Goal: Transaction & Acquisition: Register for event/course

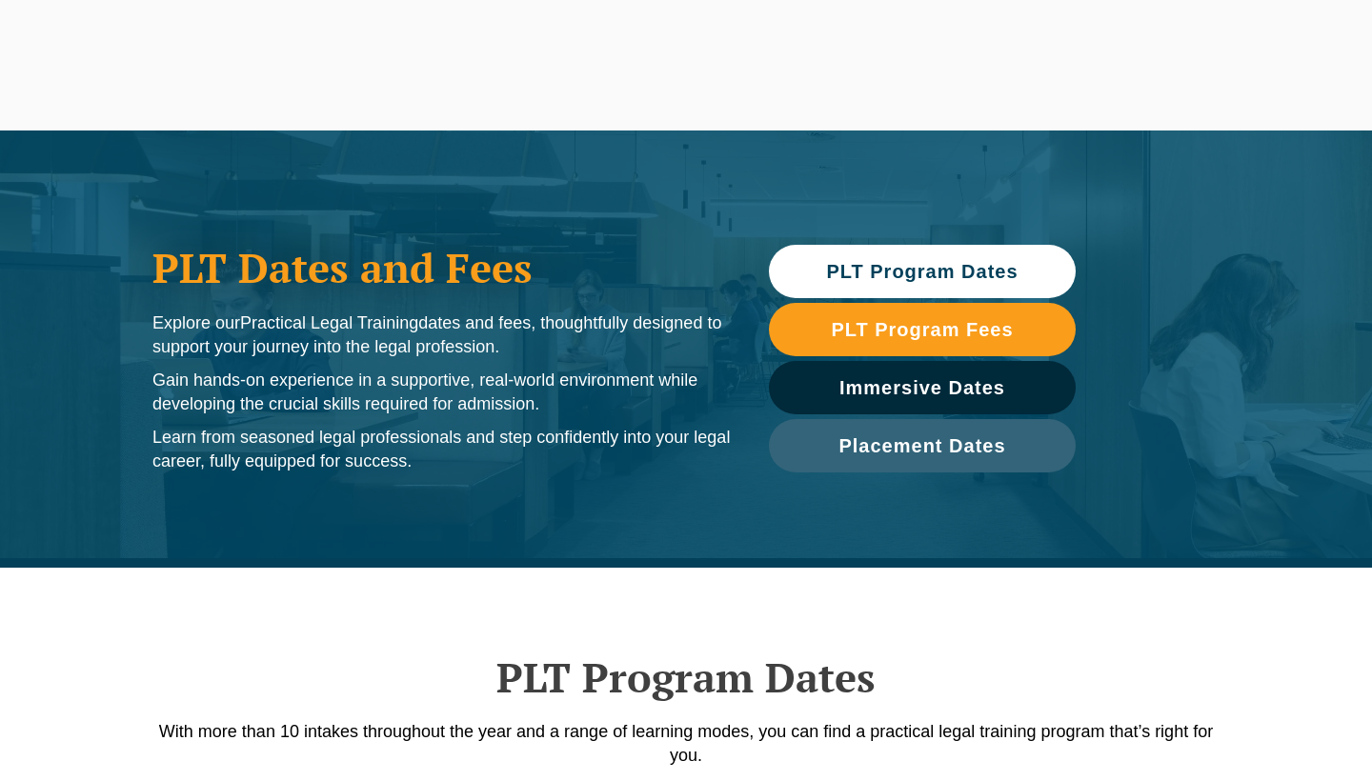
click at [912, 280] on span "PLT Program Dates" at bounding box center [922, 271] width 192 height 19
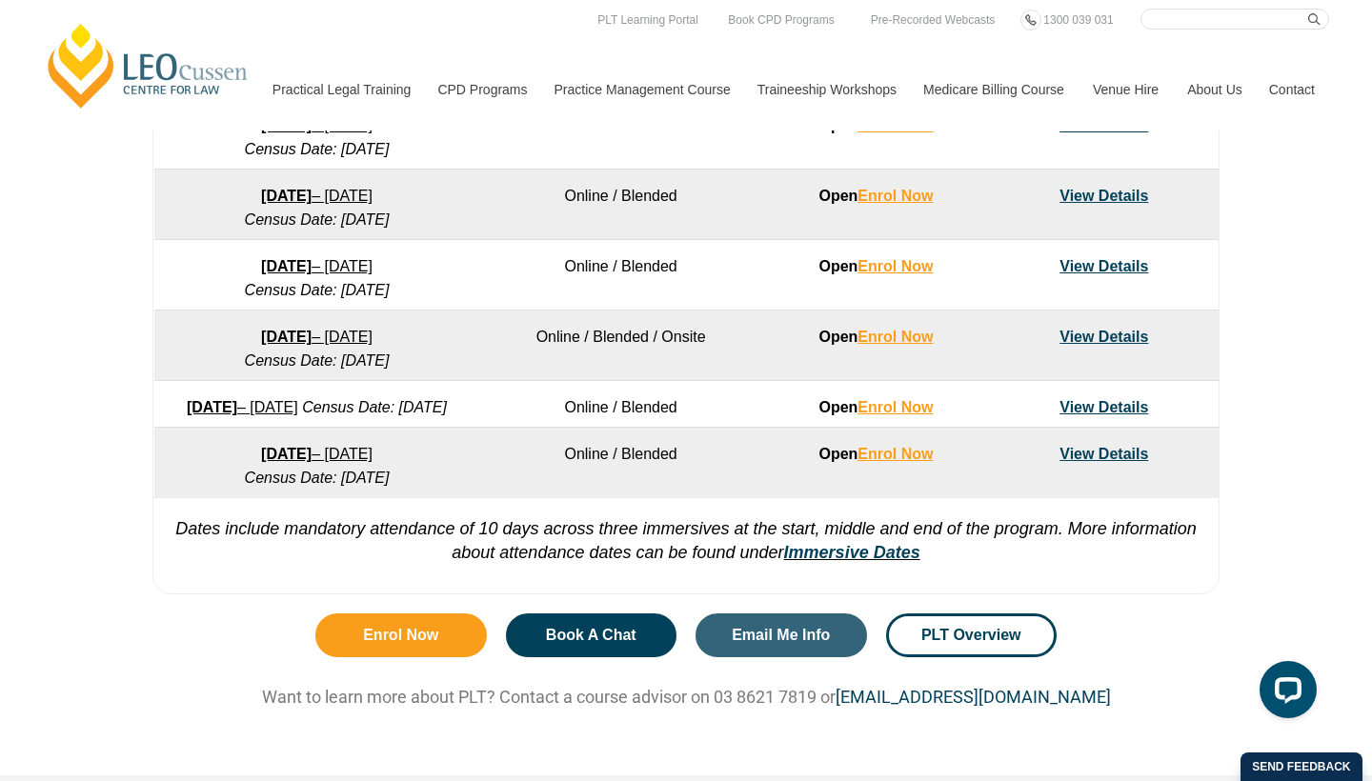
scroll to position [1311, 0]
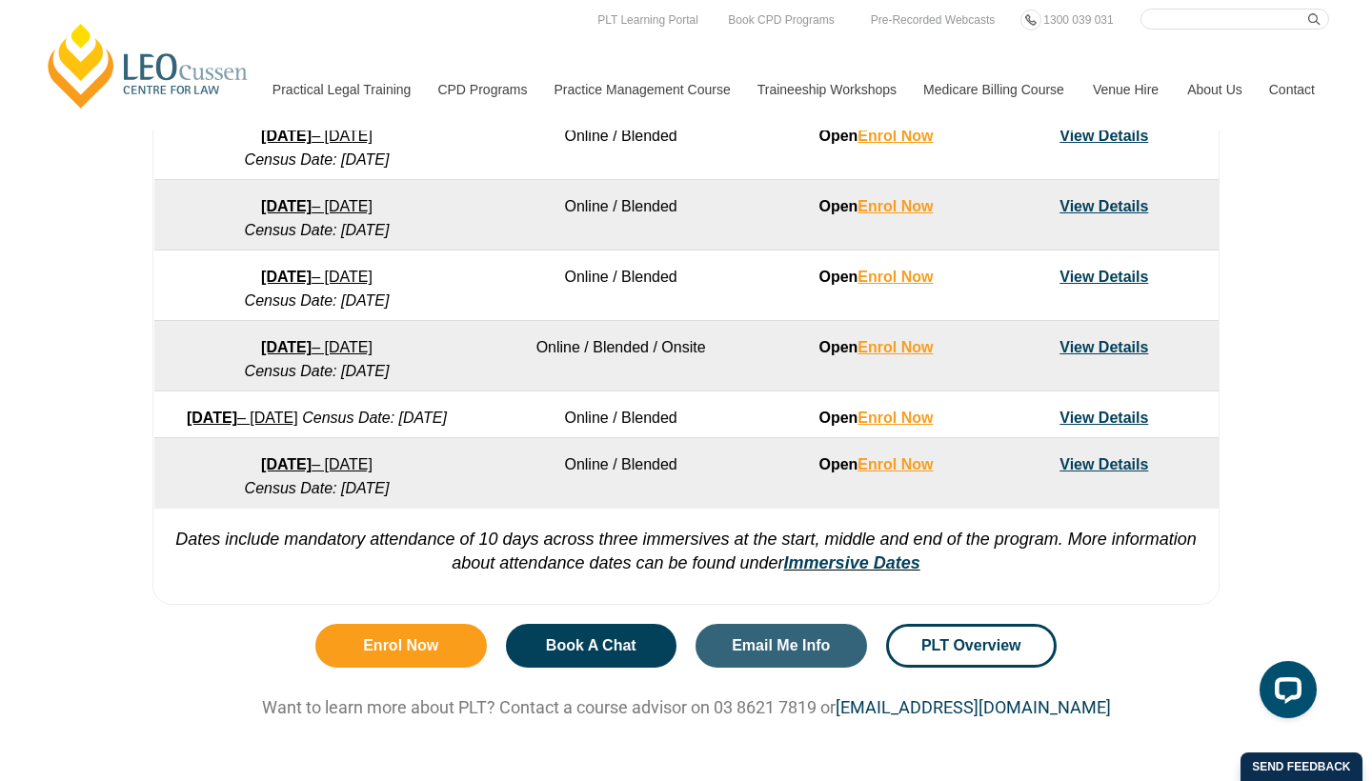
drag, startPoint x: 476, startPoint y: 421, endPoint x: 195, endPoint y: 403, distance: 281.7
click at [195, 403] on td "21 September 2026 – 19 February 2027 Census Date: 19 October 2026" at bounding box center [317, 415] width 326 height 47
copy link "21 September 2026 – 19 February 2027"
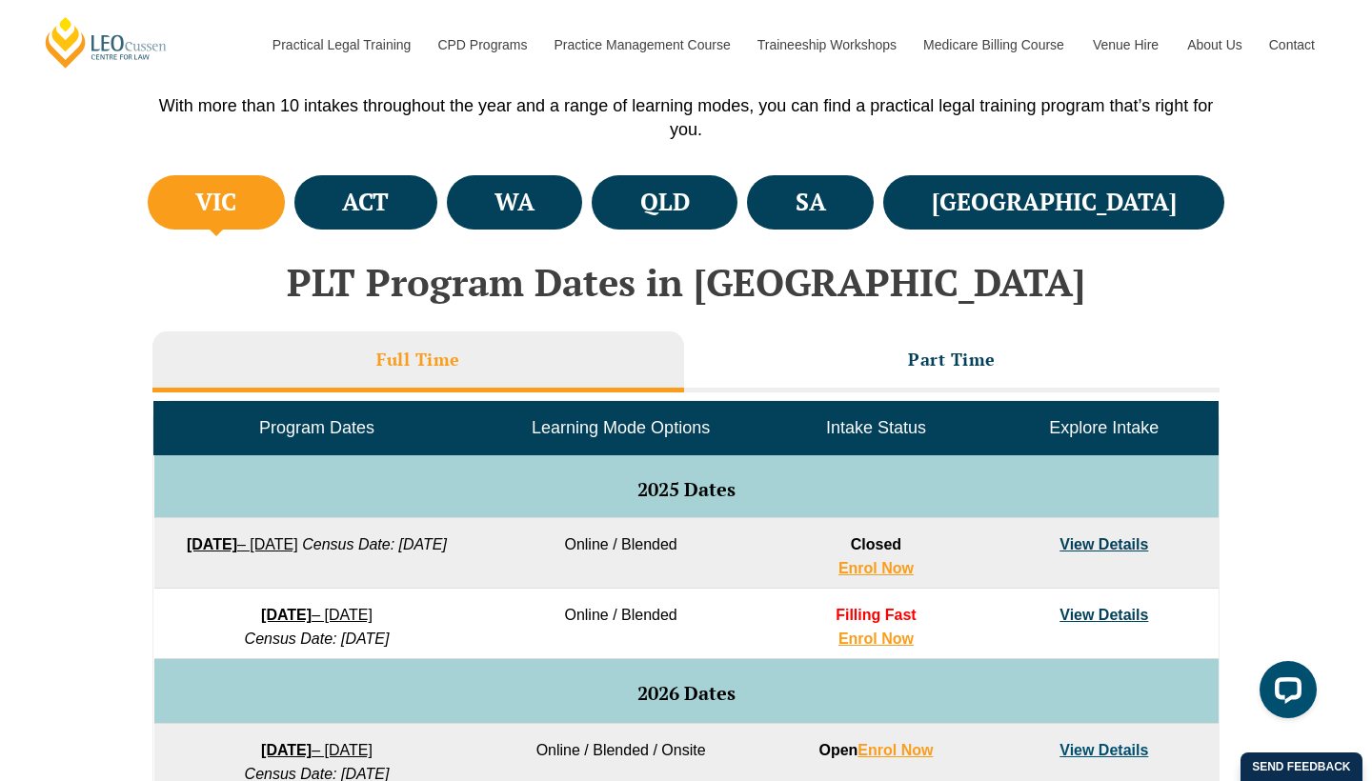
scroll to position [623, 0]
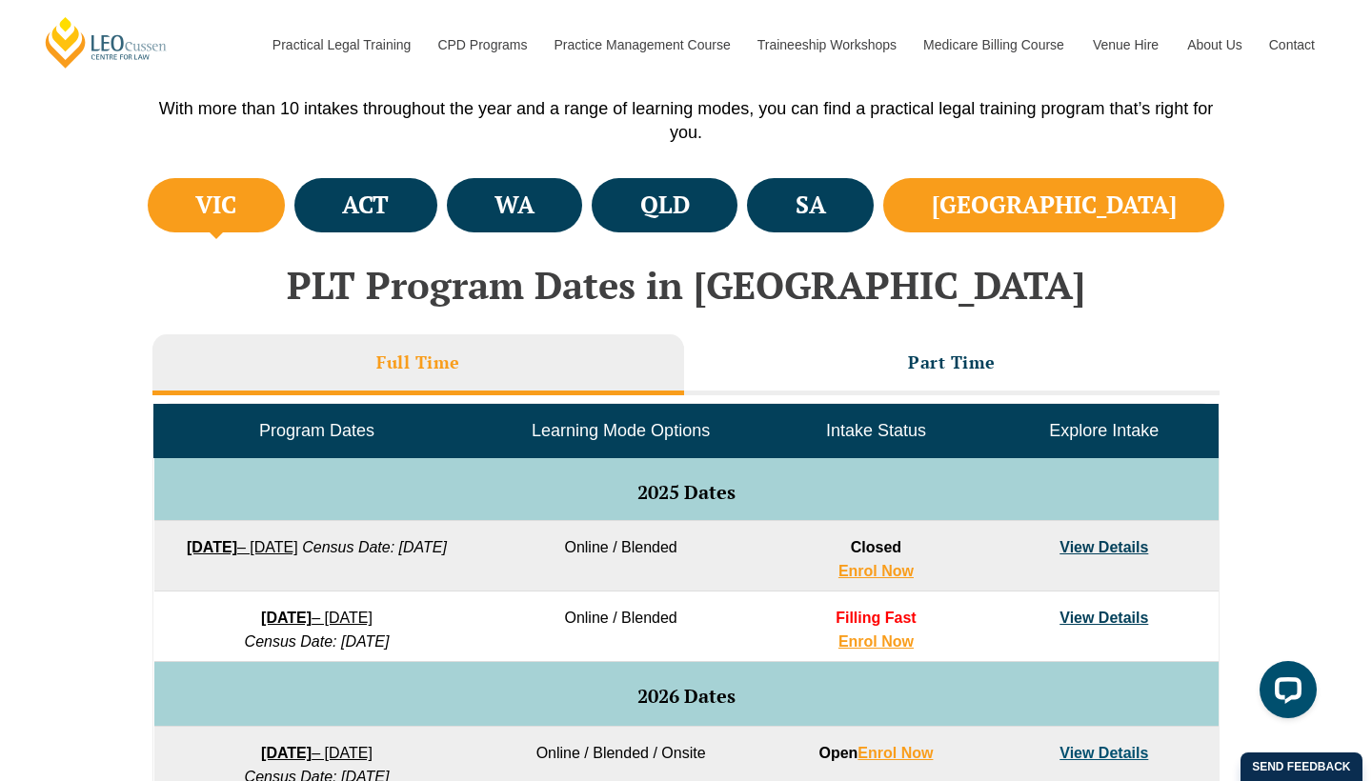
click at [1097, 197] on li "[GEOGRAPHIC_DATA]" at bounding box center [1053, 205] width 341 height 54
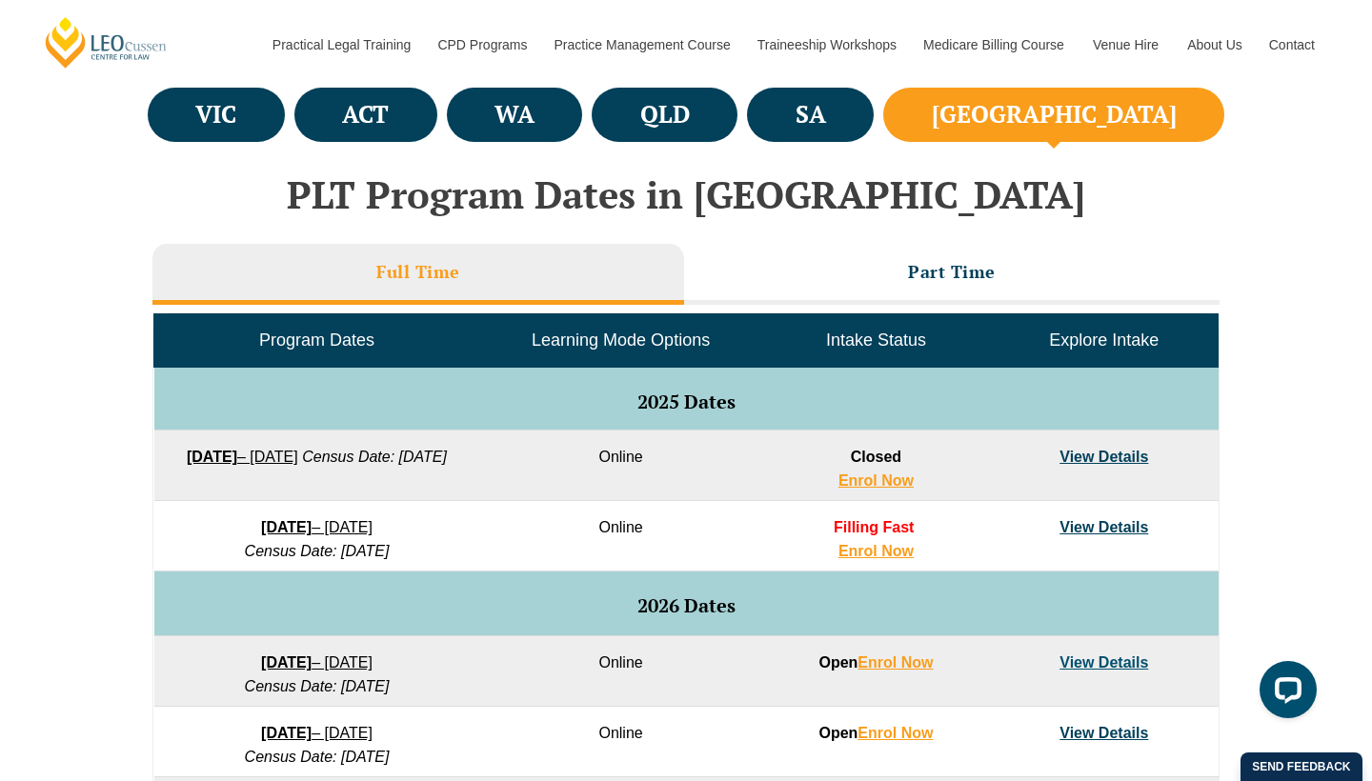
scroll to position [712, 0]
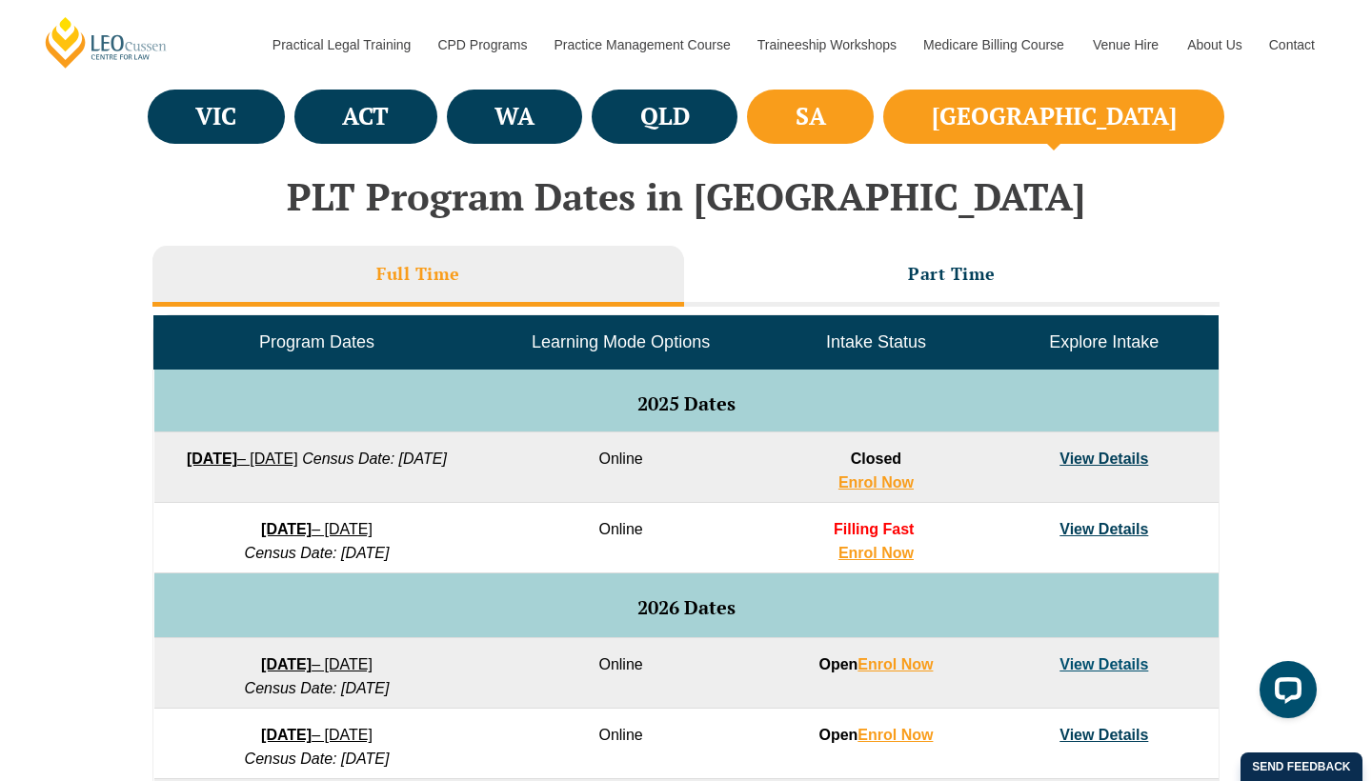
click at [874, 119] on li "SA" at bounding box center [810, 117] width 127 height 54
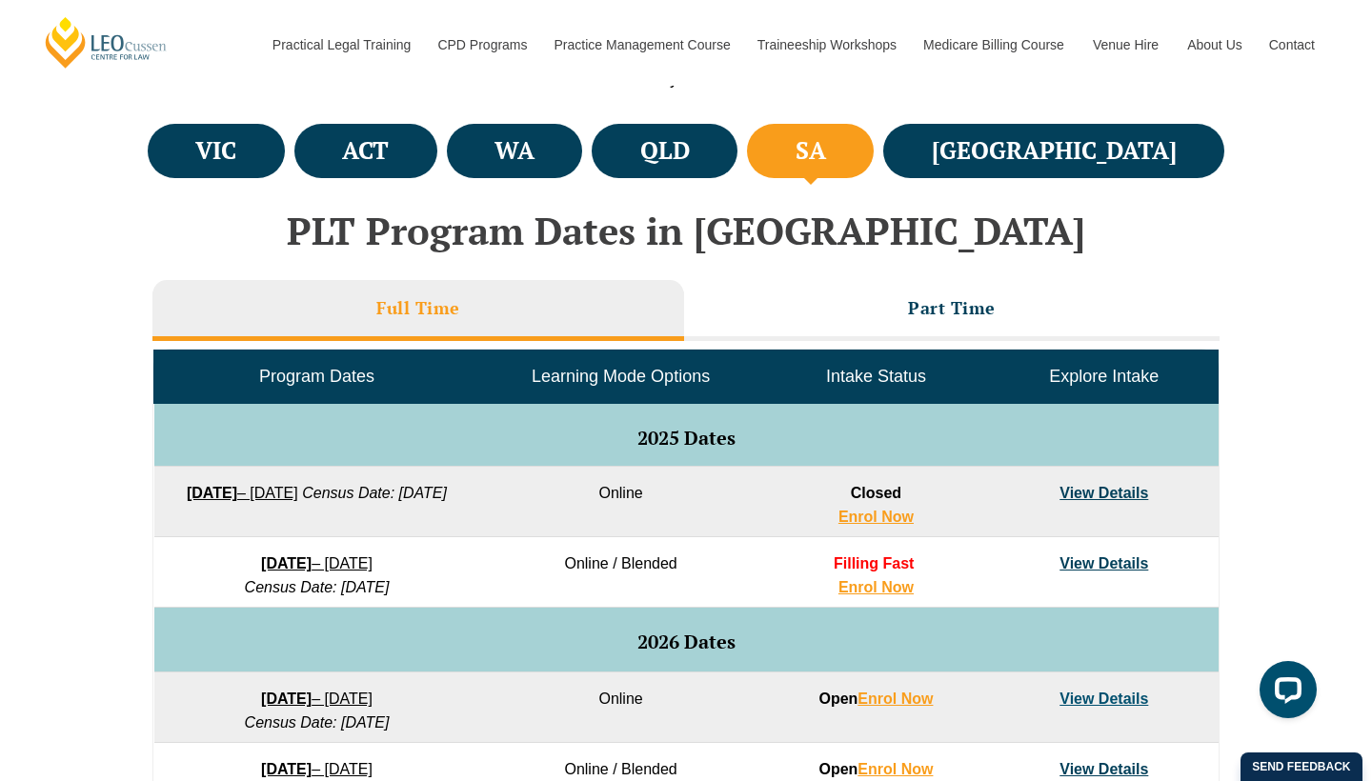
scroll to position [670, 0]
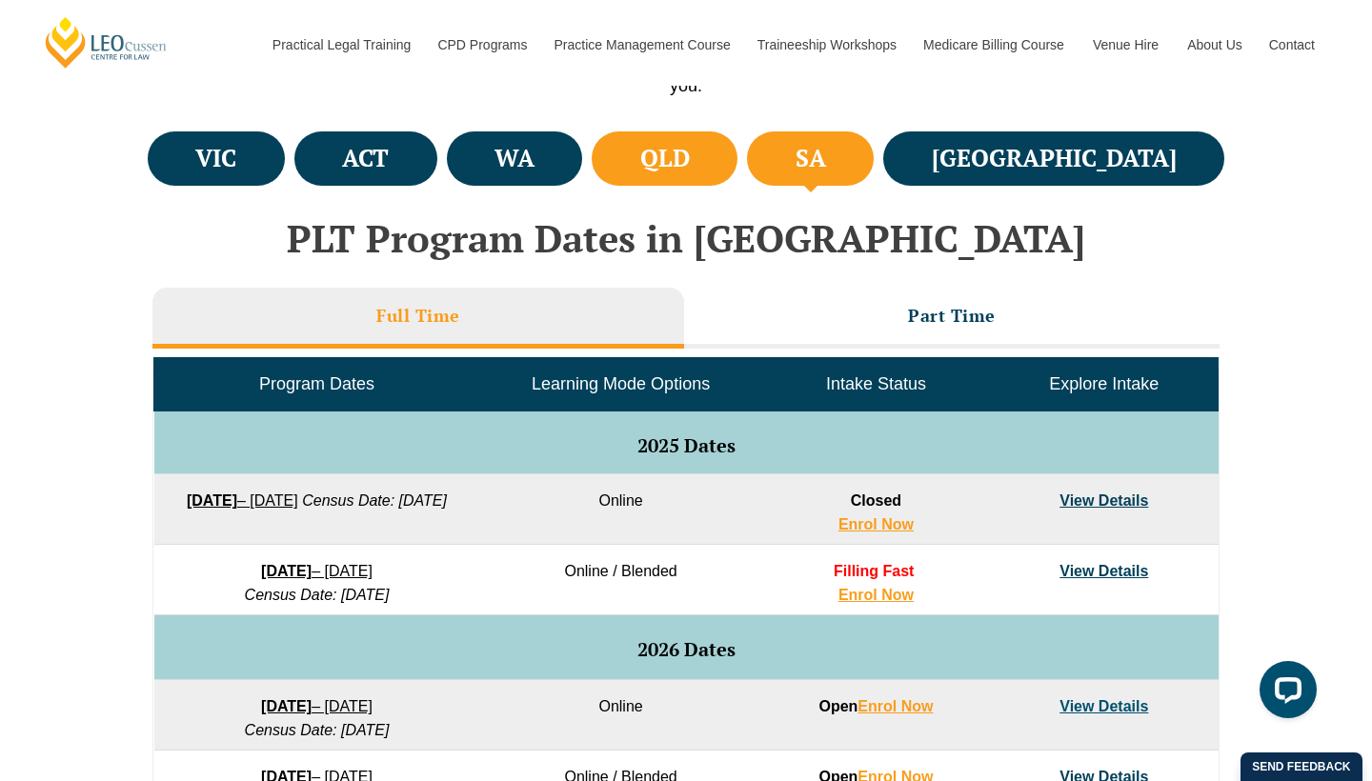
click at [690, 167] on h4 "QLD" at bounding box center [665, 158] width 50 height 31
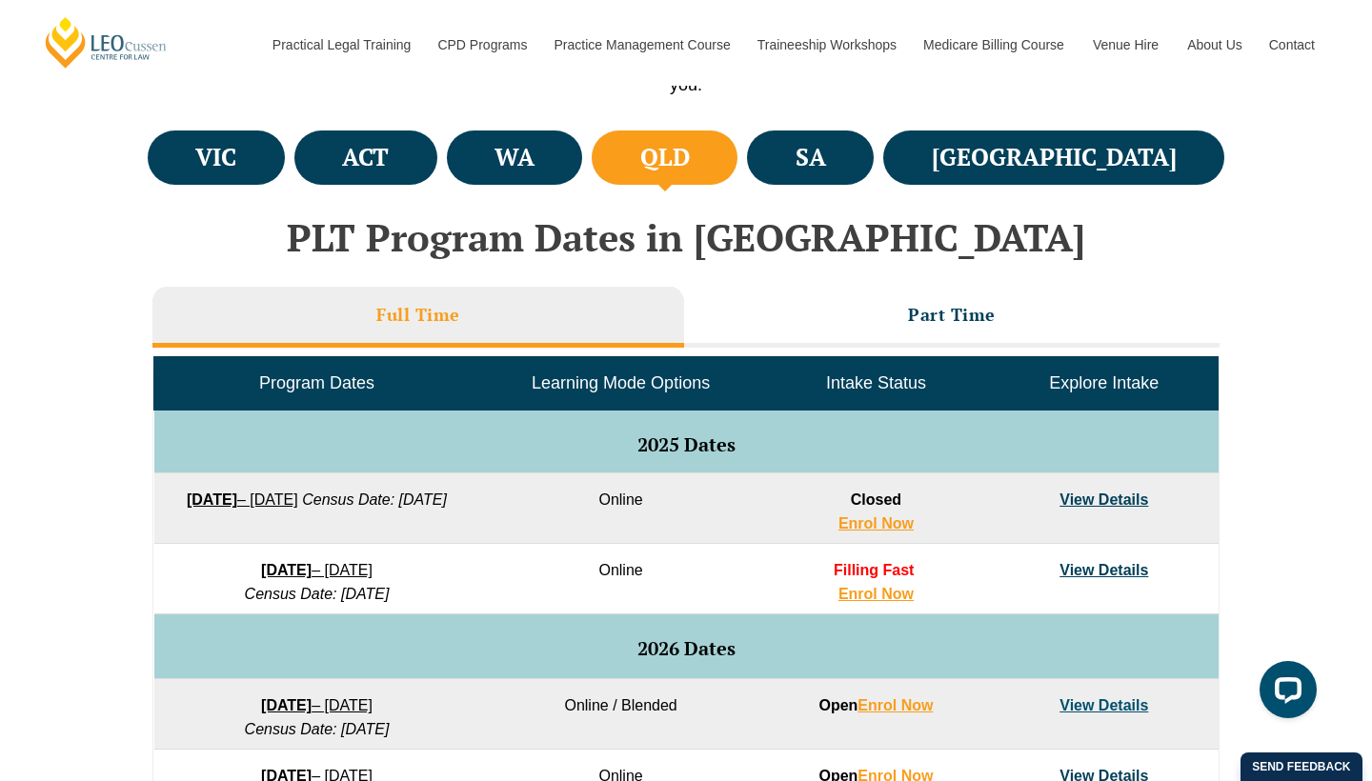
scroll to position [664, 0]
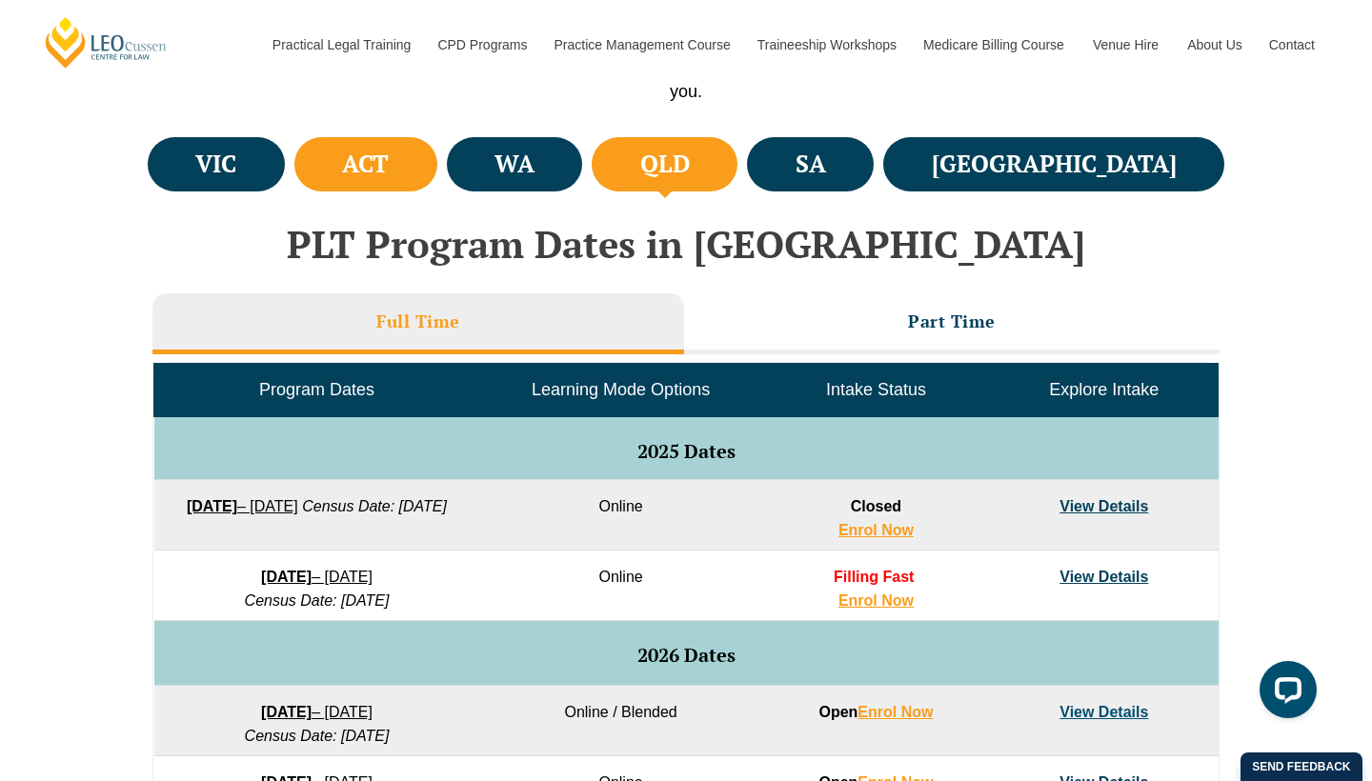
click at [437, 171] on li "ACT" at bounding box center [365, 164] width 143 height 54
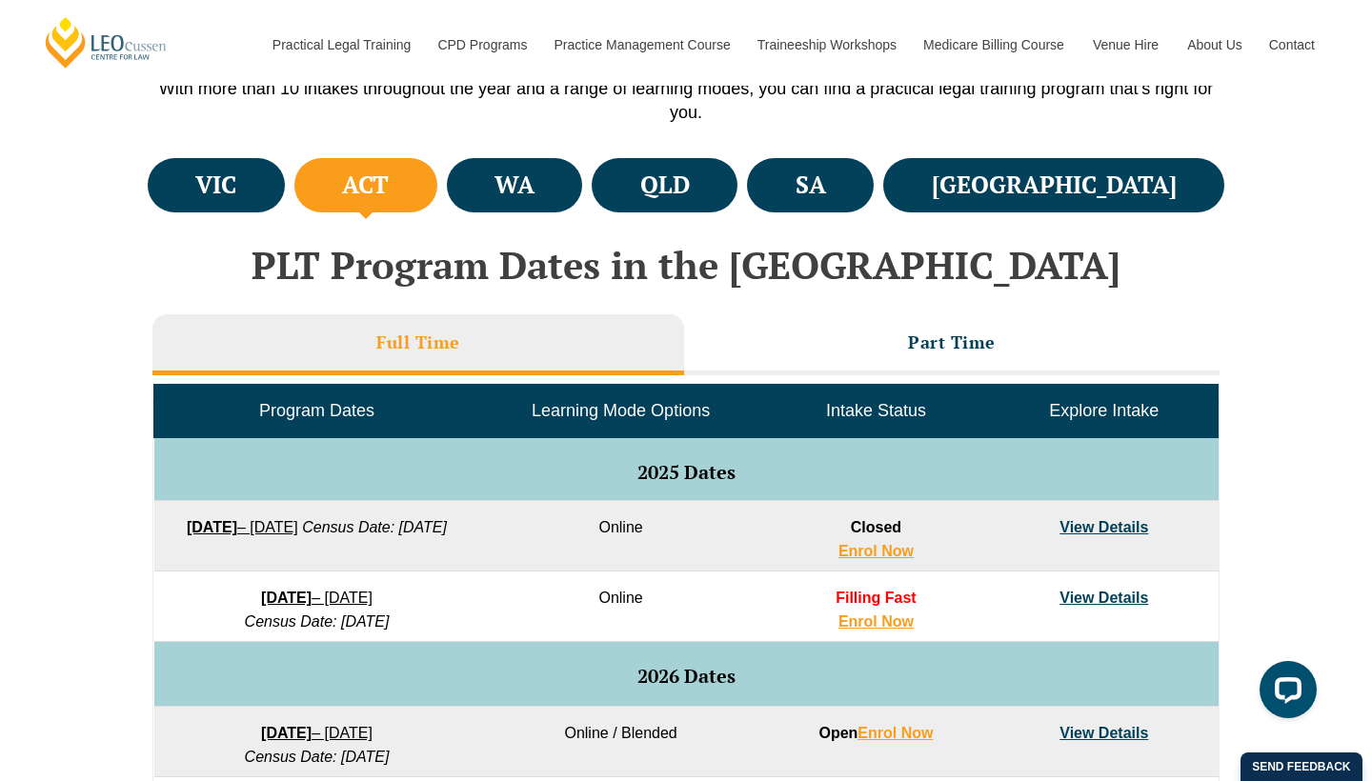
scroll to position [622, 0]
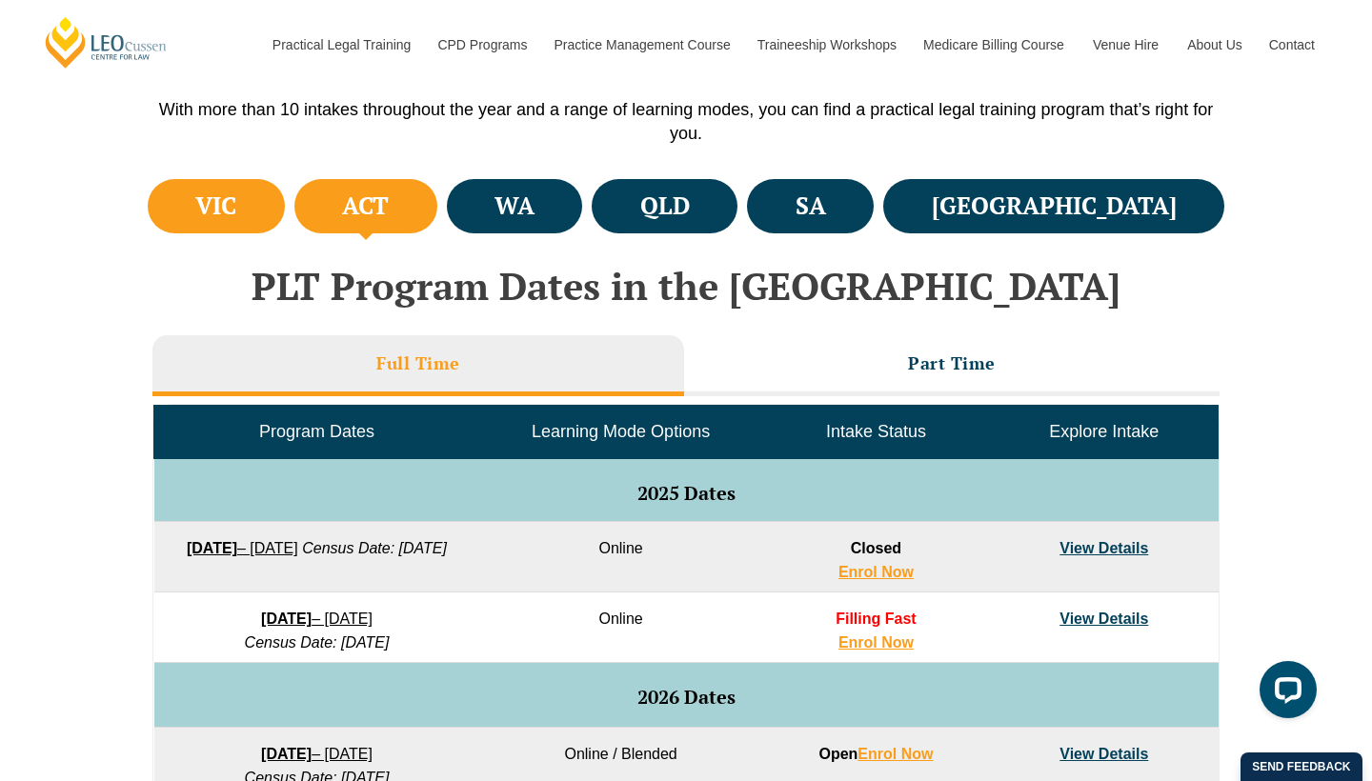
click at [236, 200] on h4 "VIC" at bounding box center [215, 206] width 41 height 31
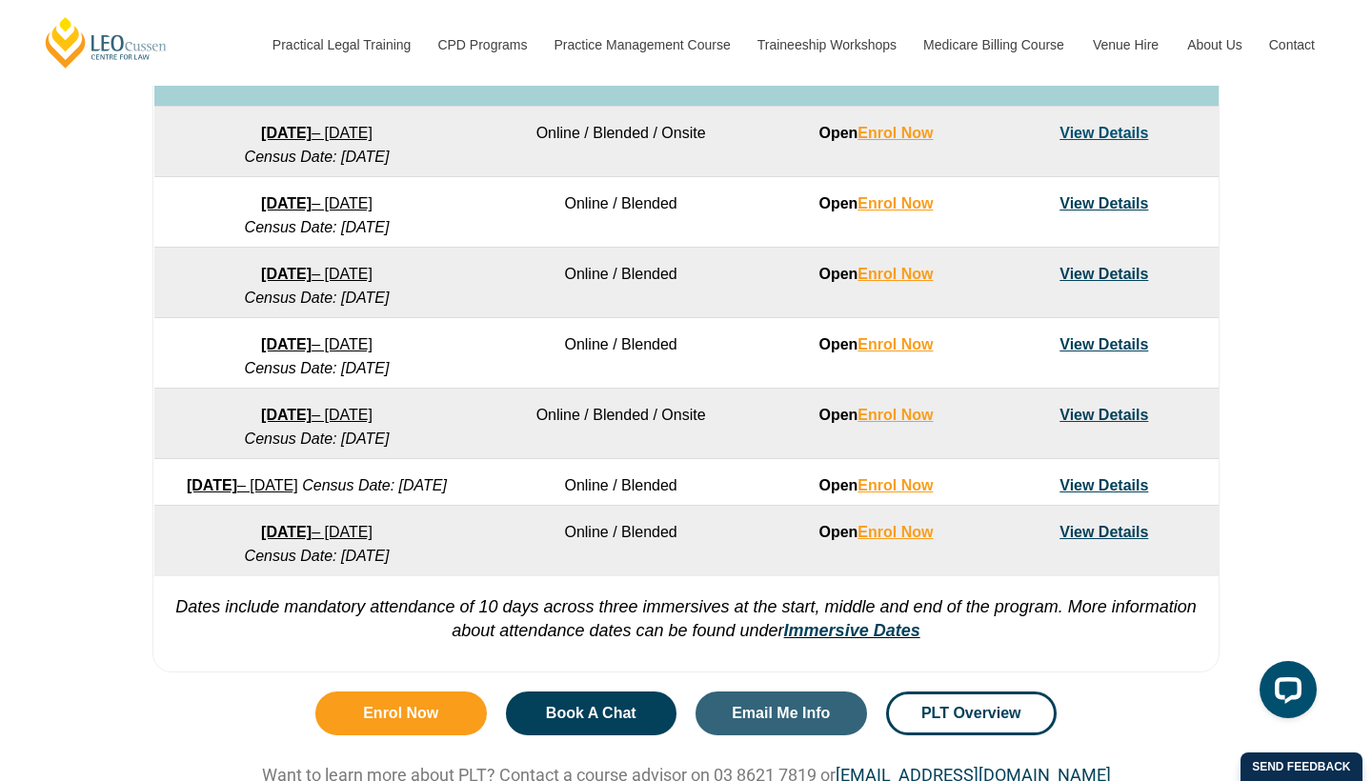
scroll to position [1245, 0]
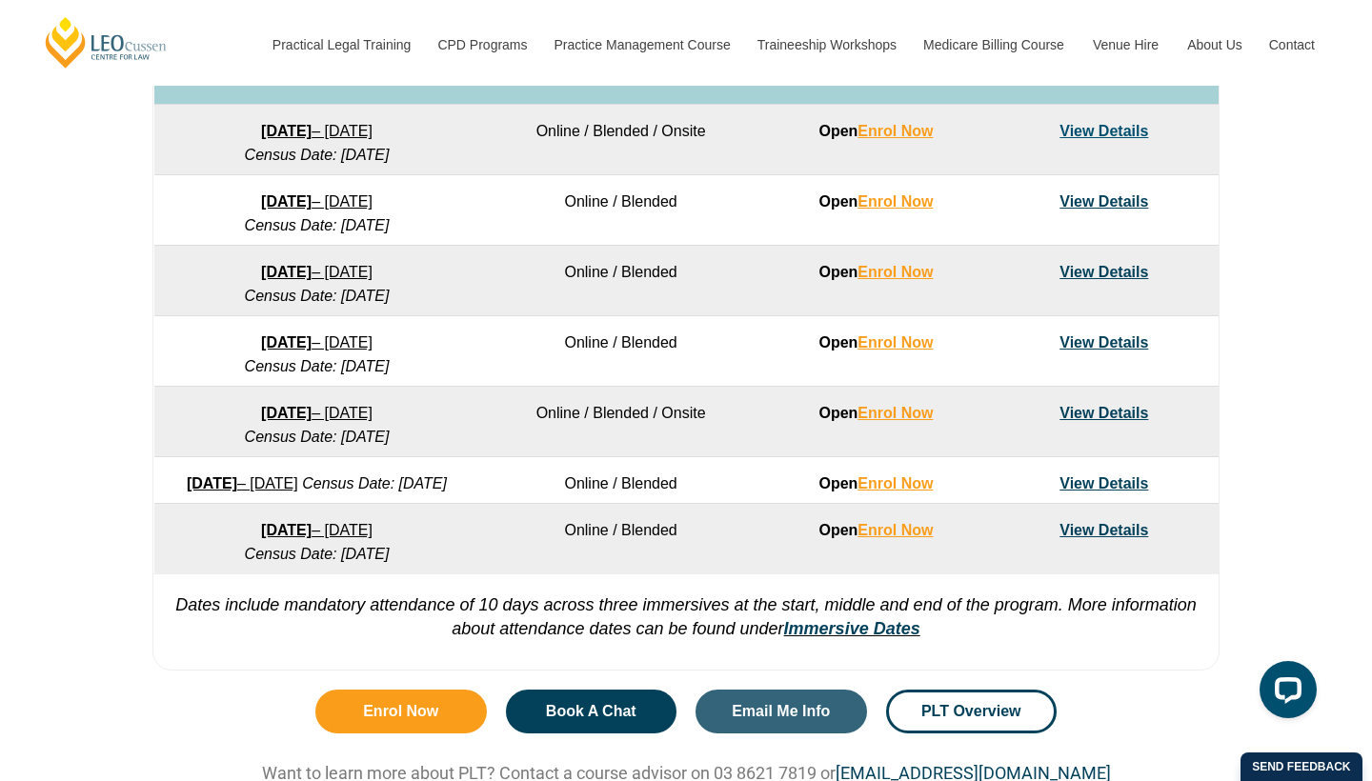
click at [1124, 538] on link "View Details" at bounding box center [1104, 530] width 89 height 16
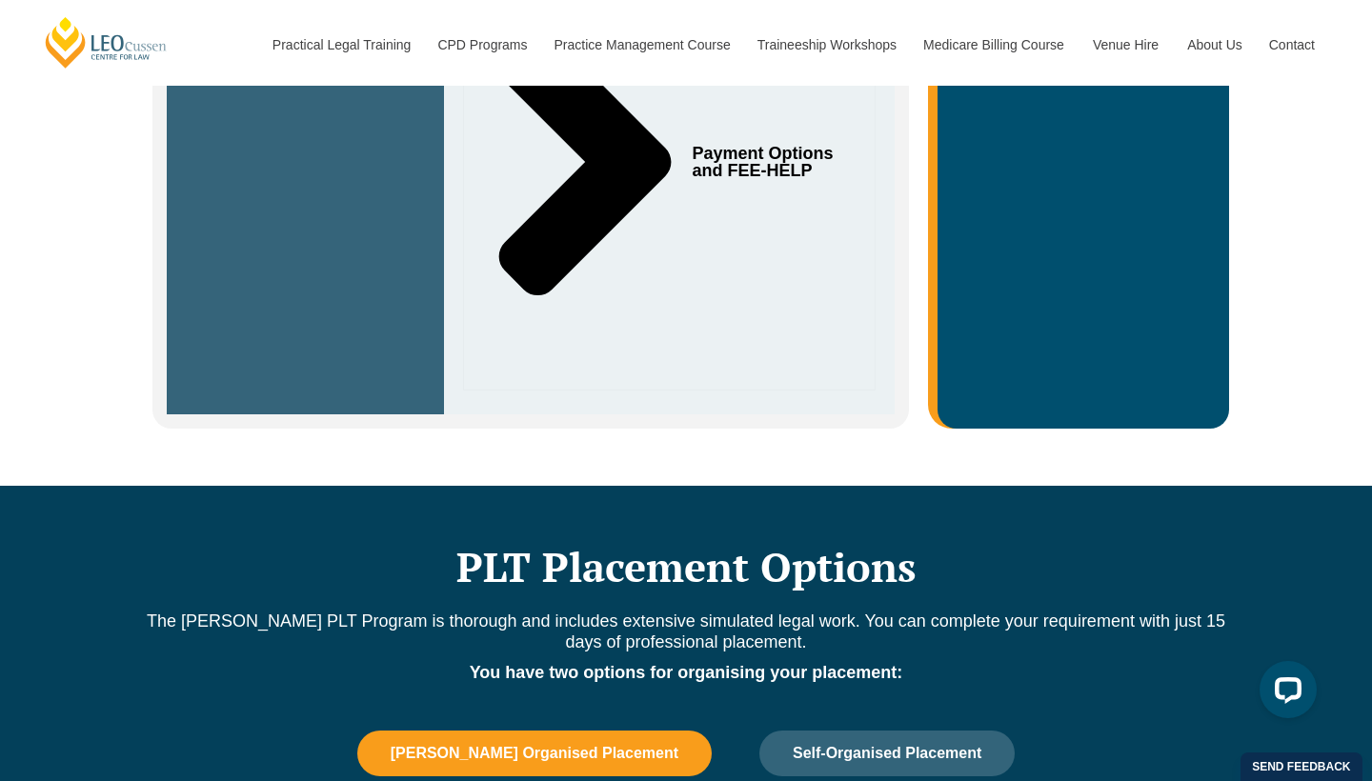
scroll to position [1143, 0]
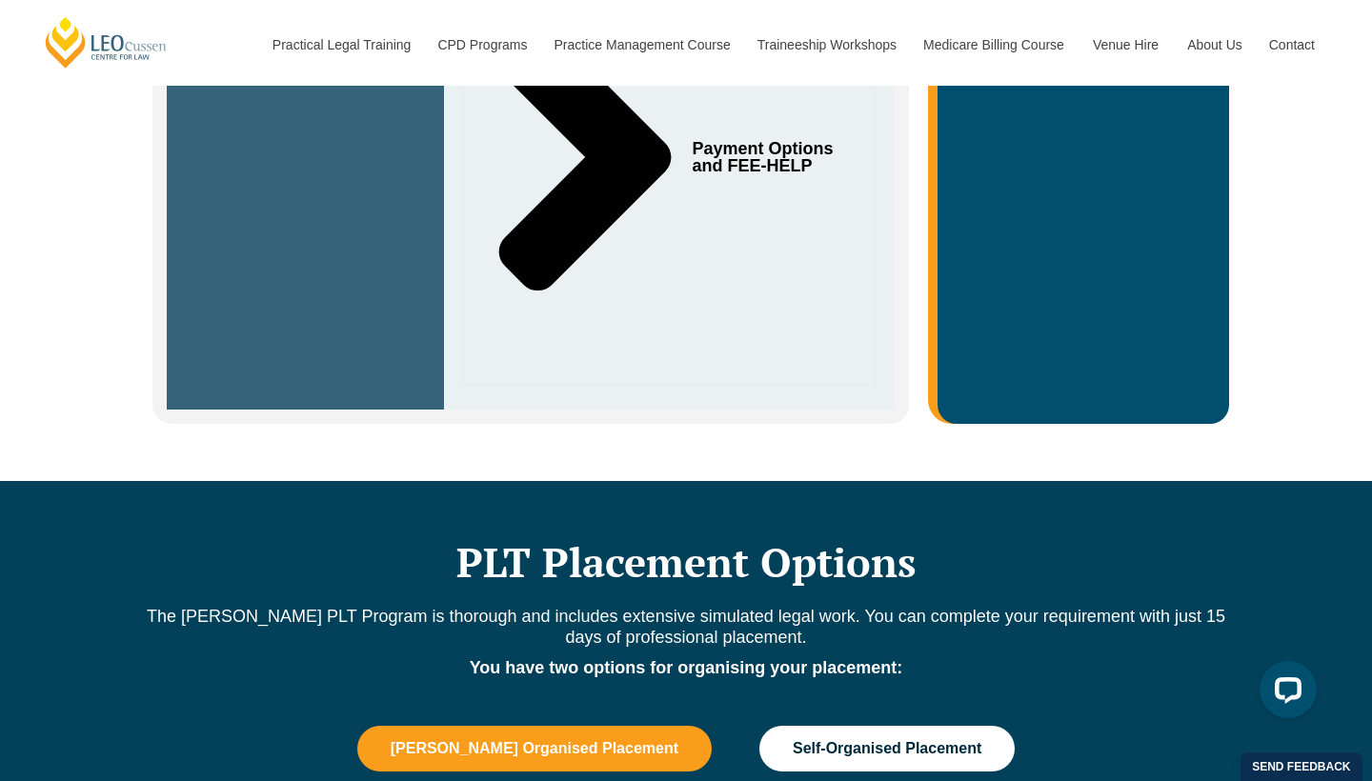
click at [894, 740] on span "Self-Organised Placement" at bounding box center [887, 748] width 189 height 17
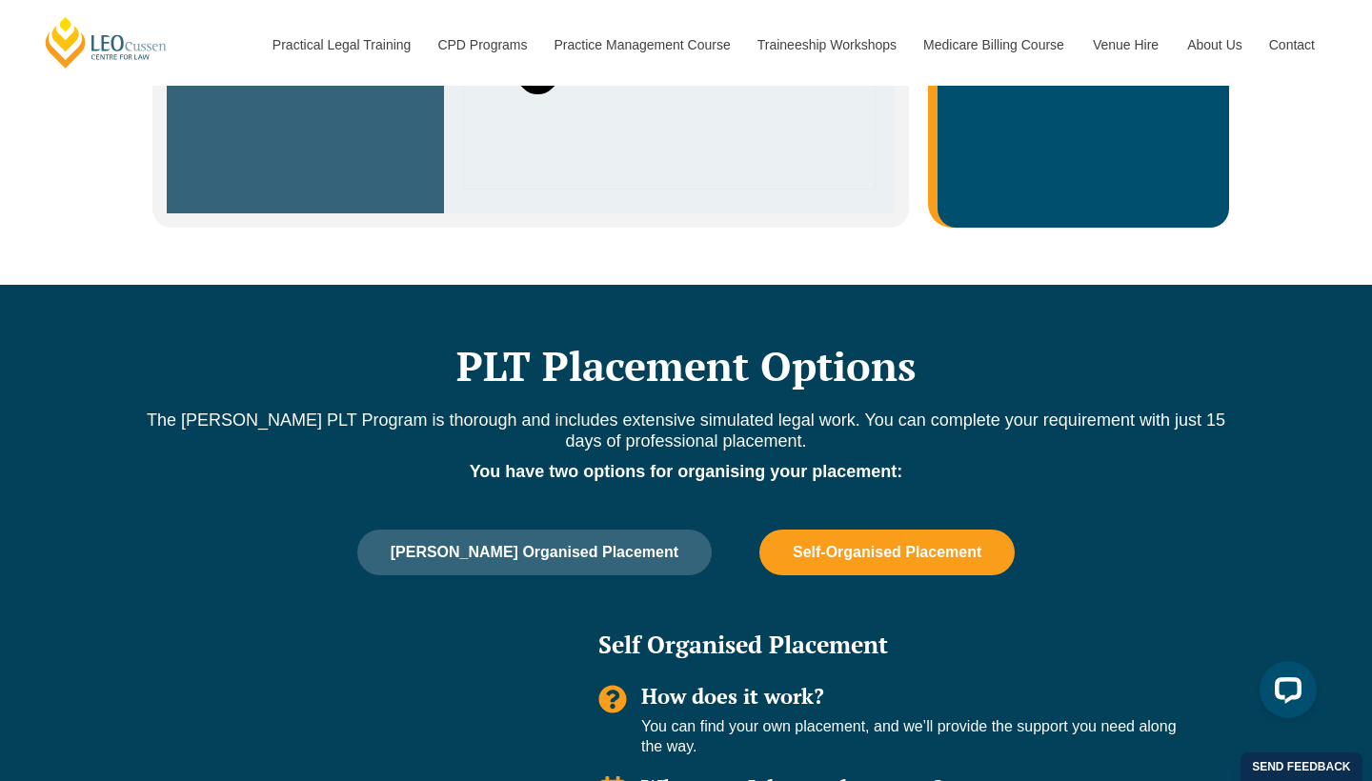
scroll to position [1355, 0]
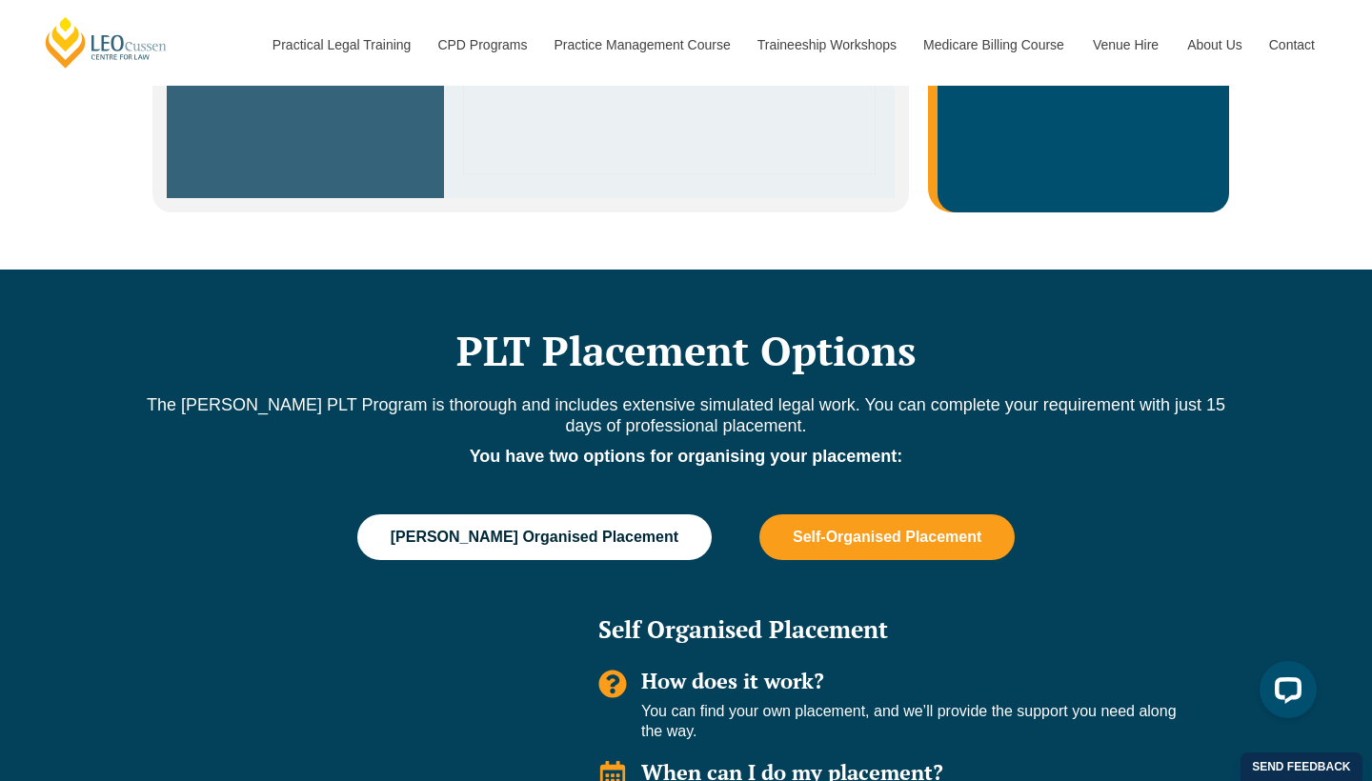
click at [580, 529] on span "Leo Cussen Organised Placement" at bounding box center [535, 537] width 288 height 17
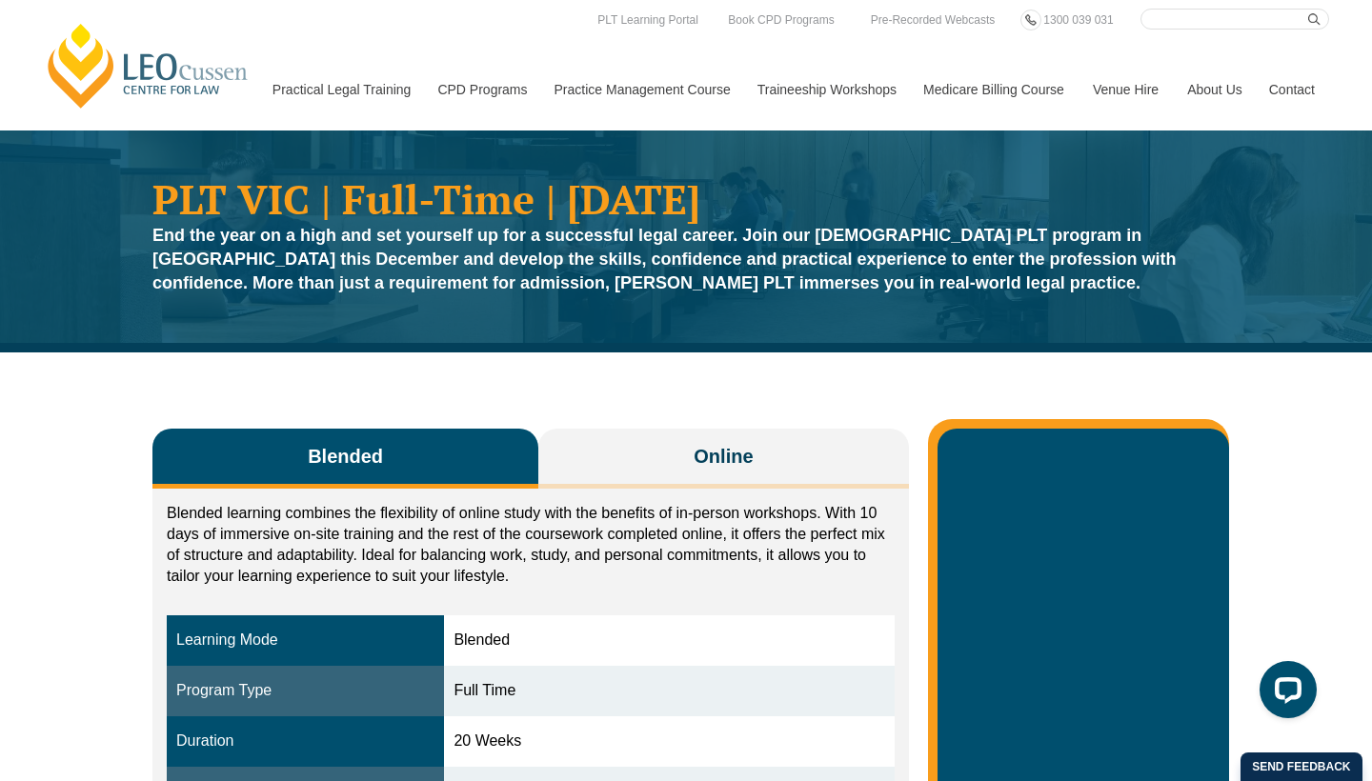
scroll to position [0, 0]
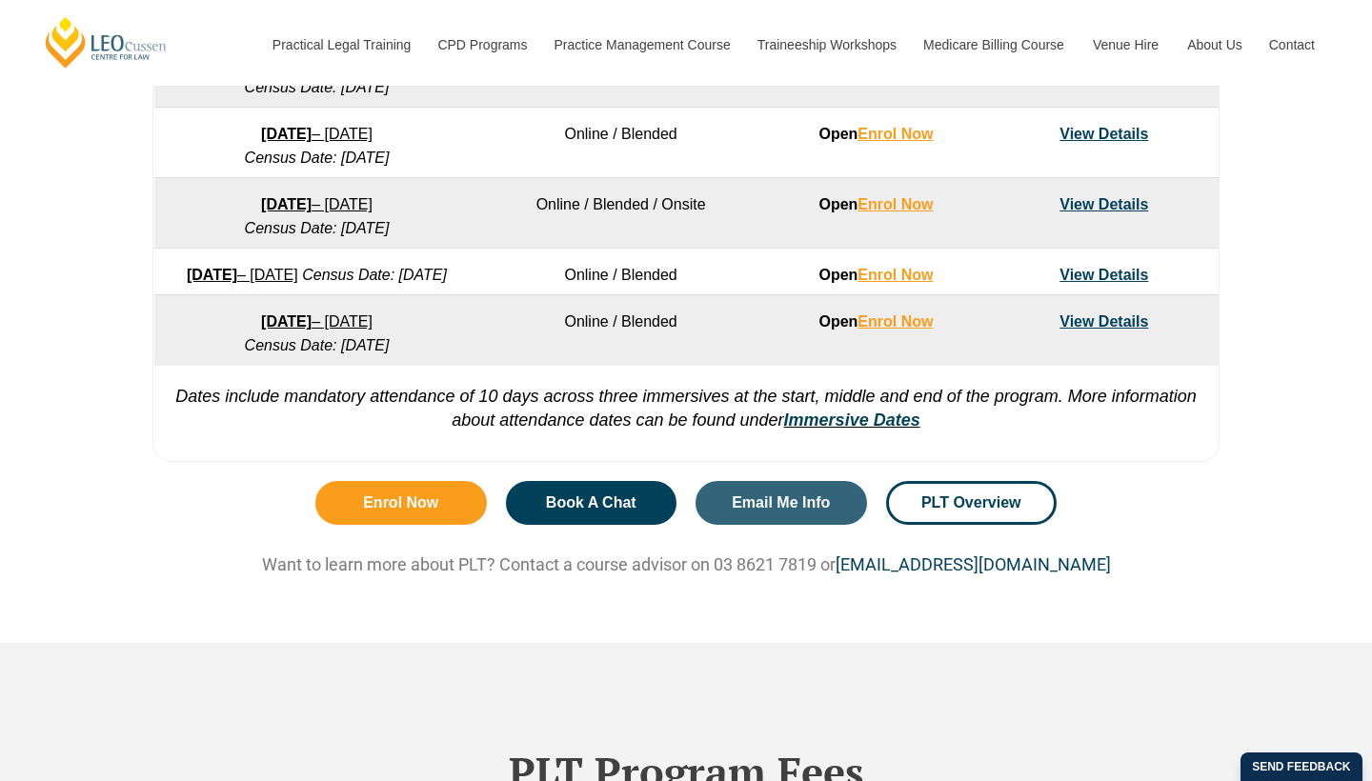
scroll to position [1245, 0]
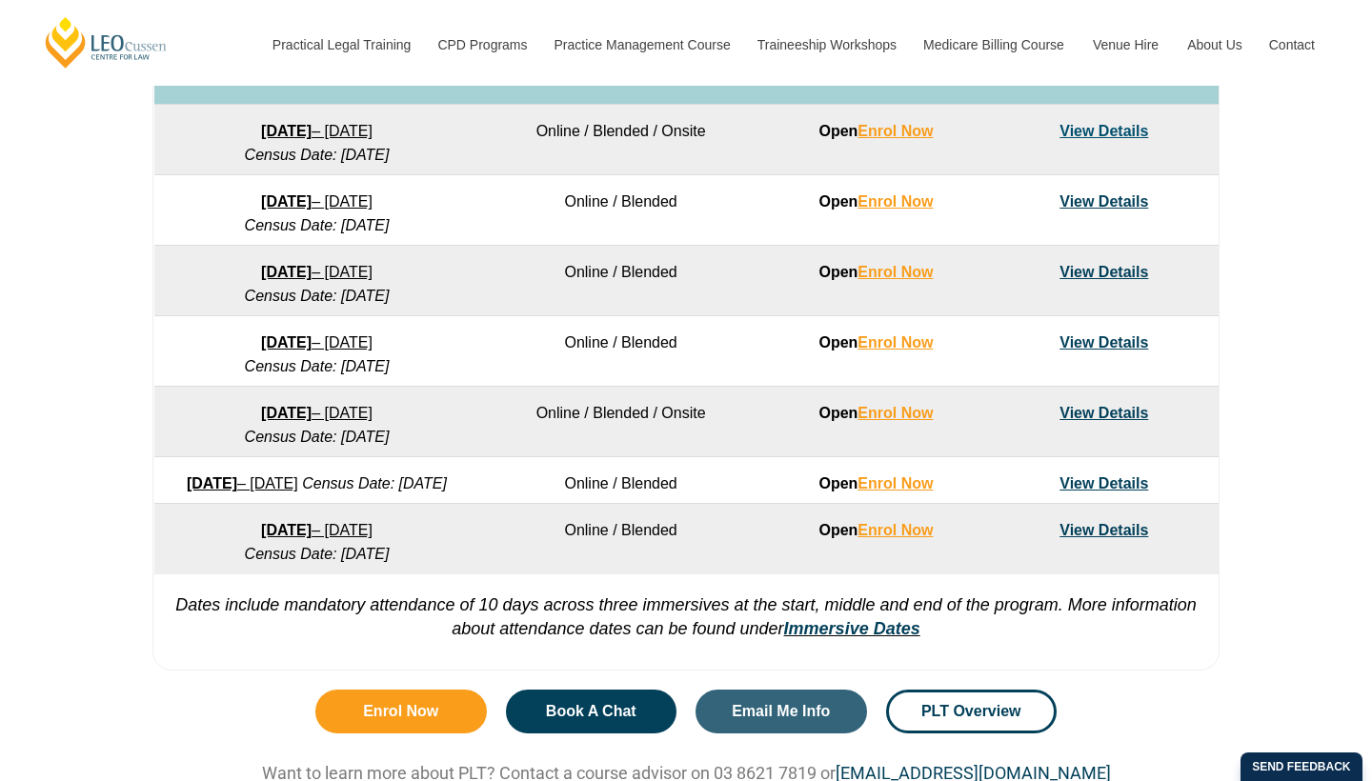
drag, startPoint x: 420, startPoint y: 345, endPoint x: 242, endPoint y: 350, distance: 178.2
click at [242, 350] on tbody "Program Dates Learning Mode Options Intake Status Explore Intake 2025 Dates 22 …" at bounding box center [686, 179] width 1064 height 792
click at [97, 629] on div "VIC ACT WA QLD SA NSW PLT Program Dates in Victoria Full Time Part Time Program…" at bounding box center [686, 115] width 1372 height 1129
drag, startPoint x: 442, startPoint y: 554, endPoint x: 196, endPoint y: 549, distance: 245.9
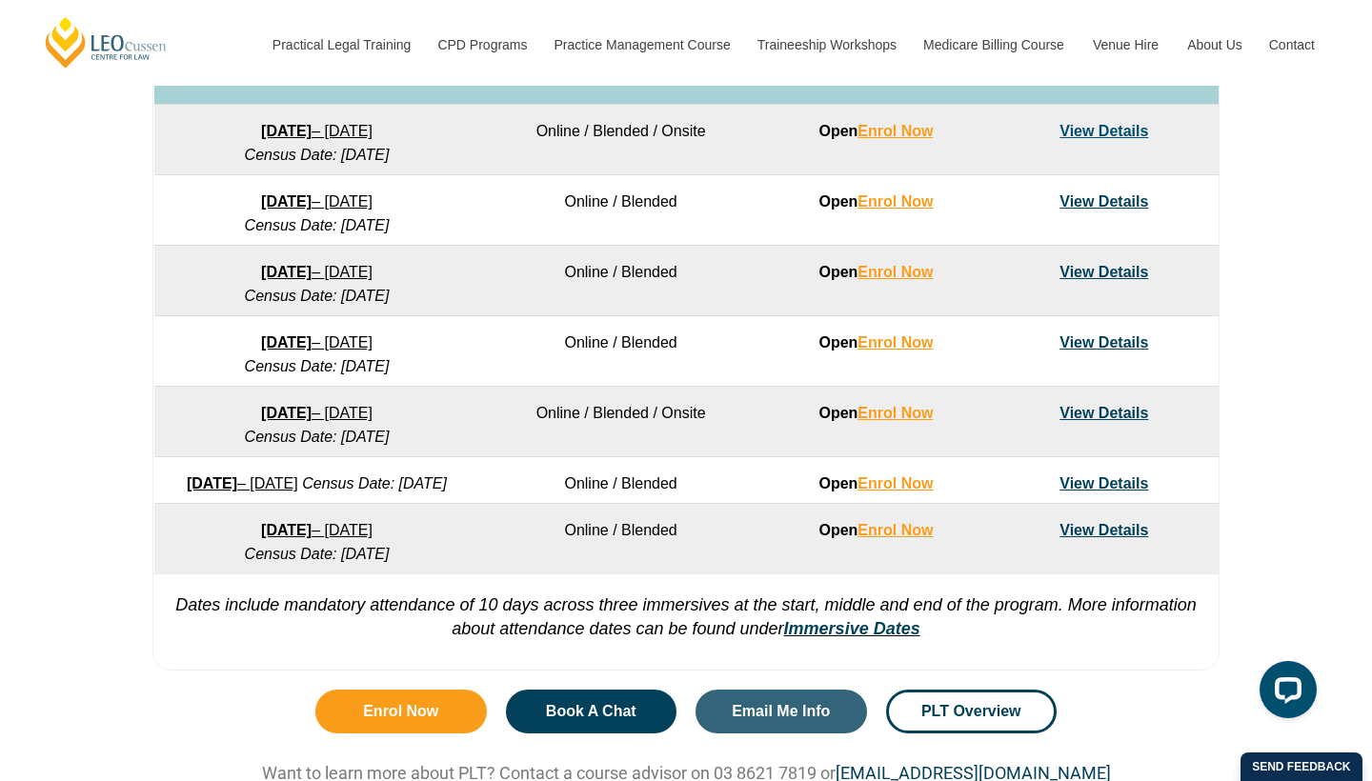
click at [196, 549] on td "7 December 2026 – 7 May 2027 Census Date: 18 January 2027" at bounding box center [317, 539] width 326 height 71
copy link "7 December 2026 – 7 May 2027"
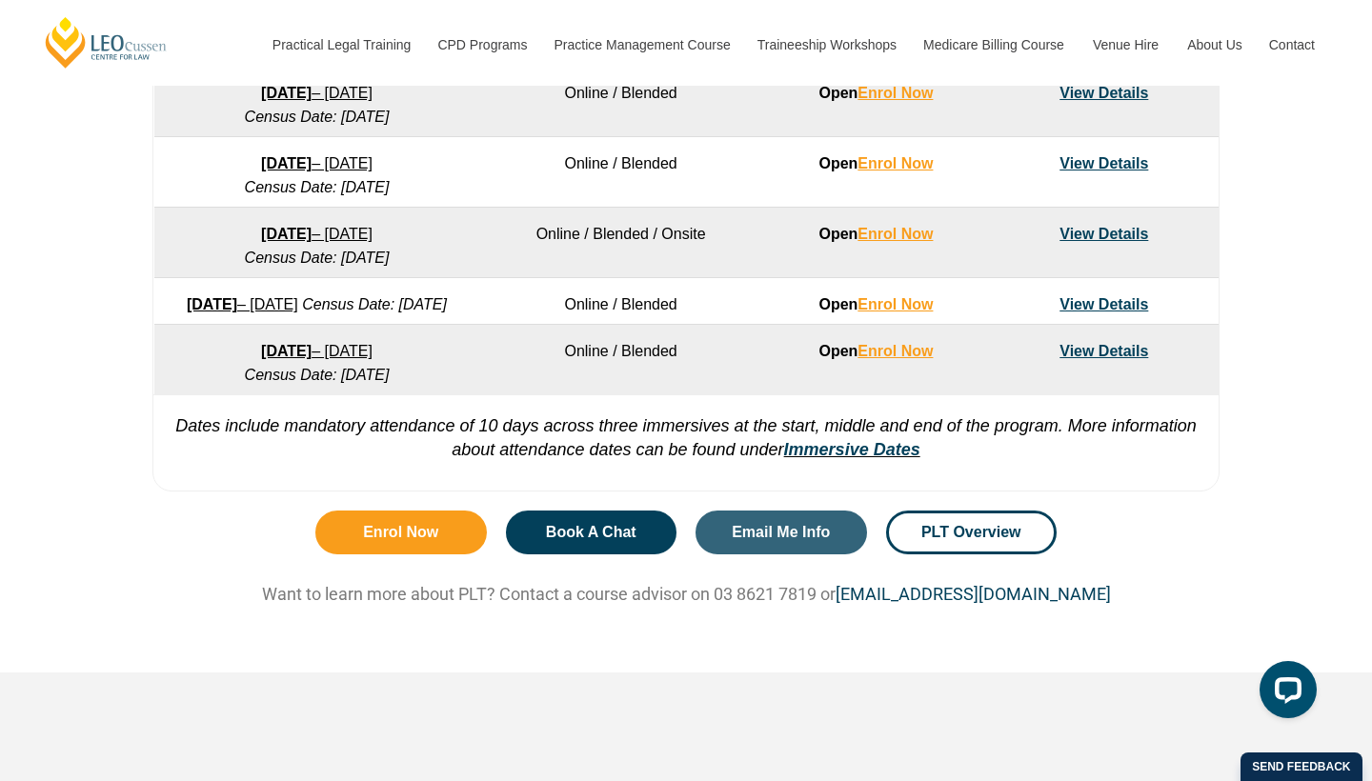
scroll to position [1417, 0]
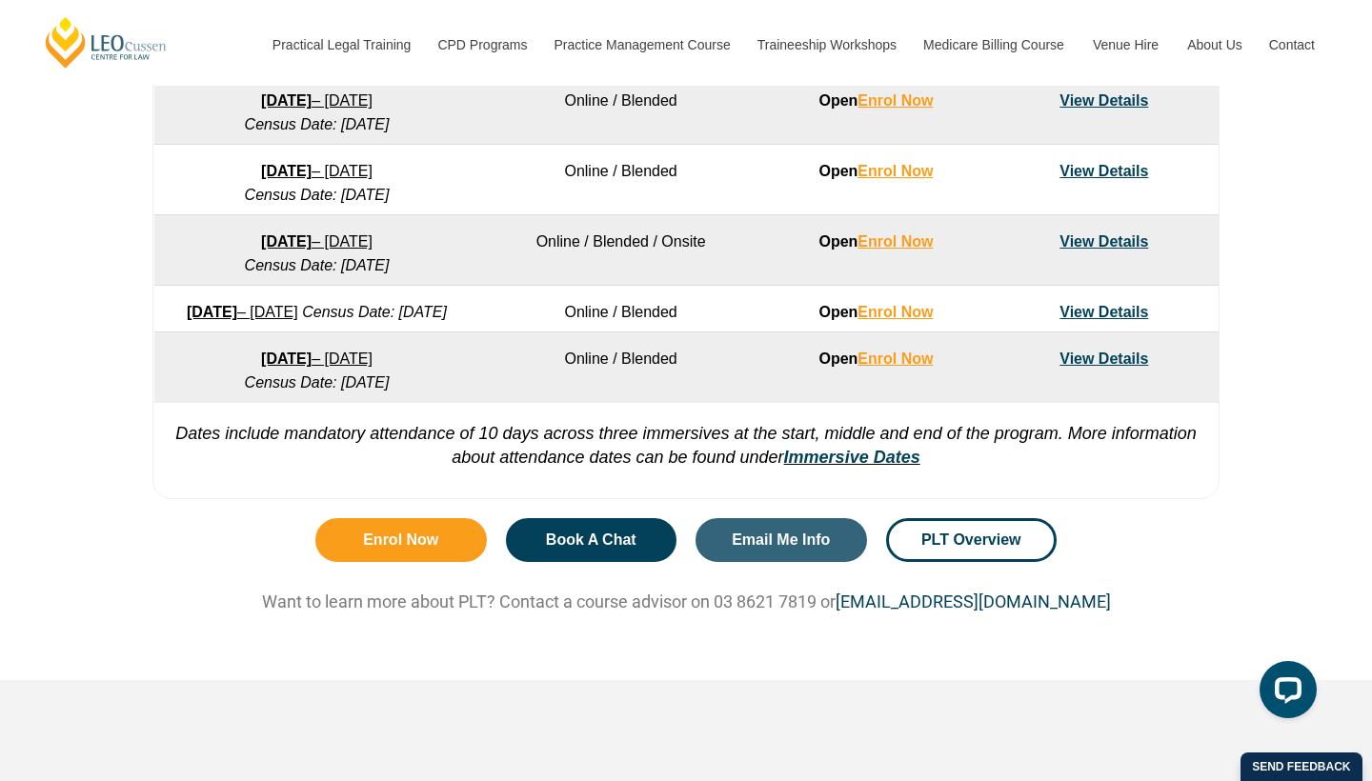
click at [1108, 367] on link "View Details" at bounding box center [1104, 359] width 89 height 16
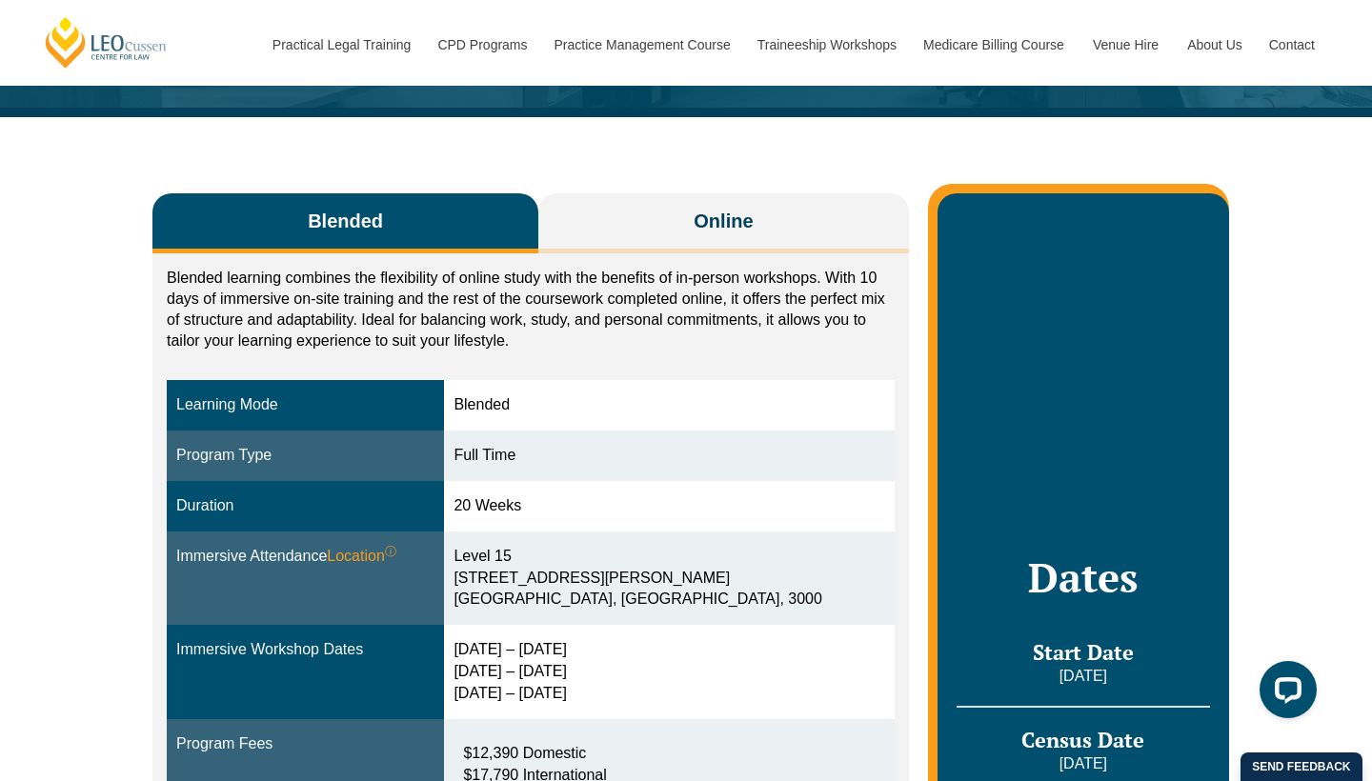
scroll to position [401, 0]
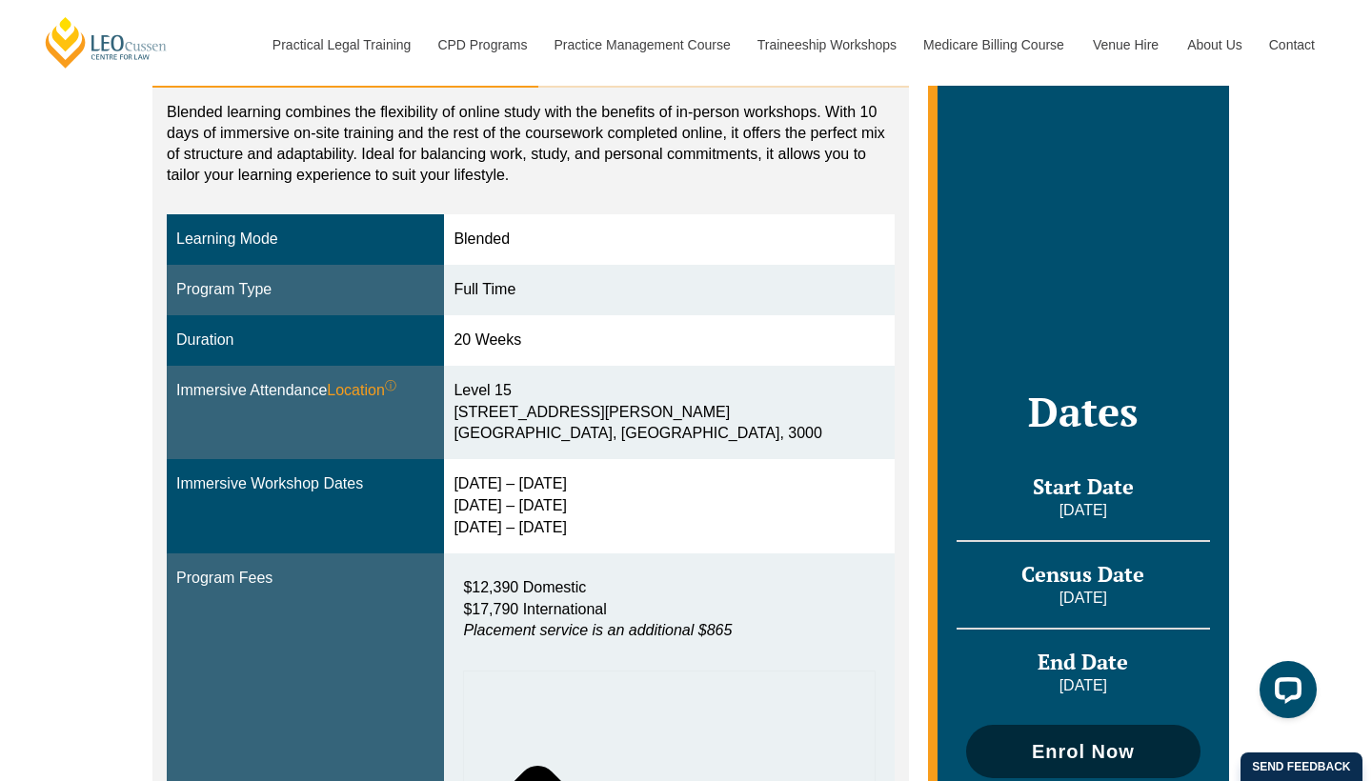
click at [1087, 742] on span "Enrol Now" at bounding box center [1083, 751] width 103 height 19
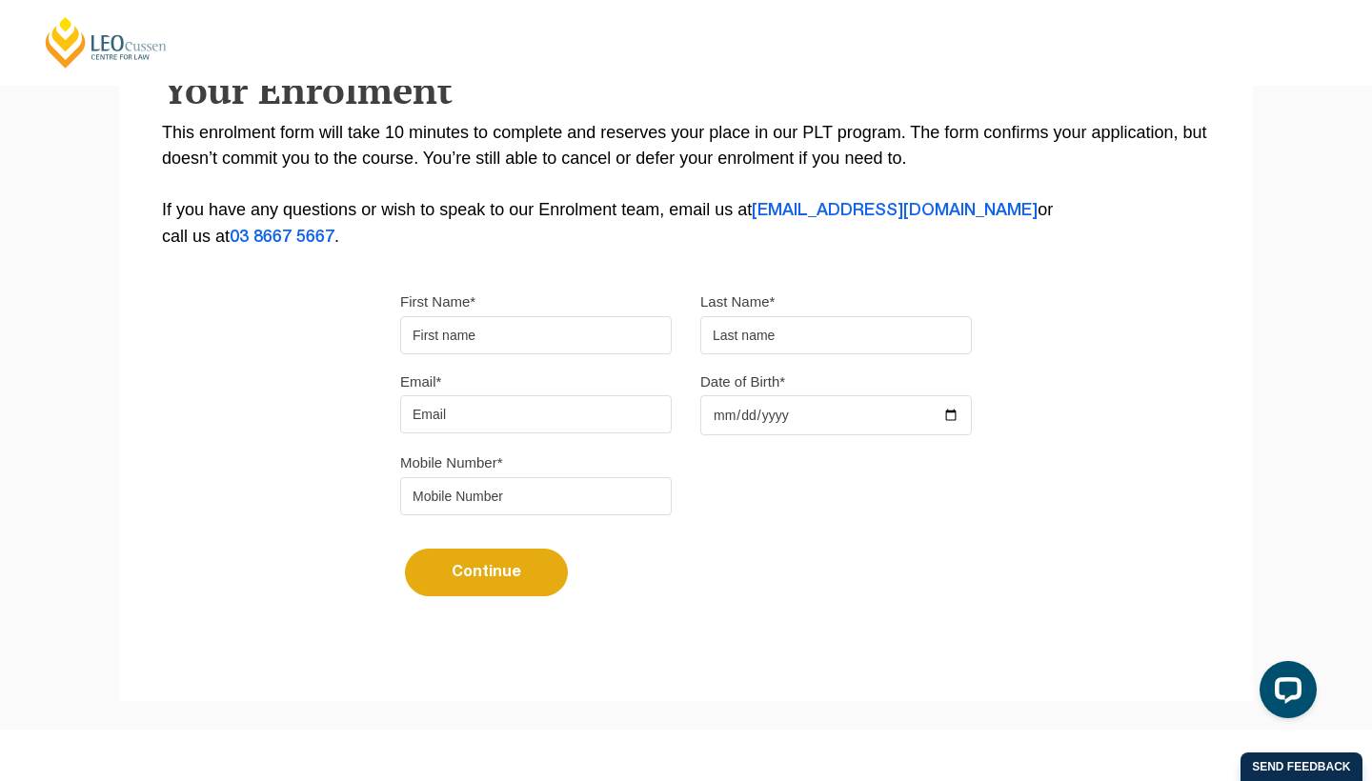
scroll to position [364, 0]
